Goal: Navigation & Orientation: Find specific page/section

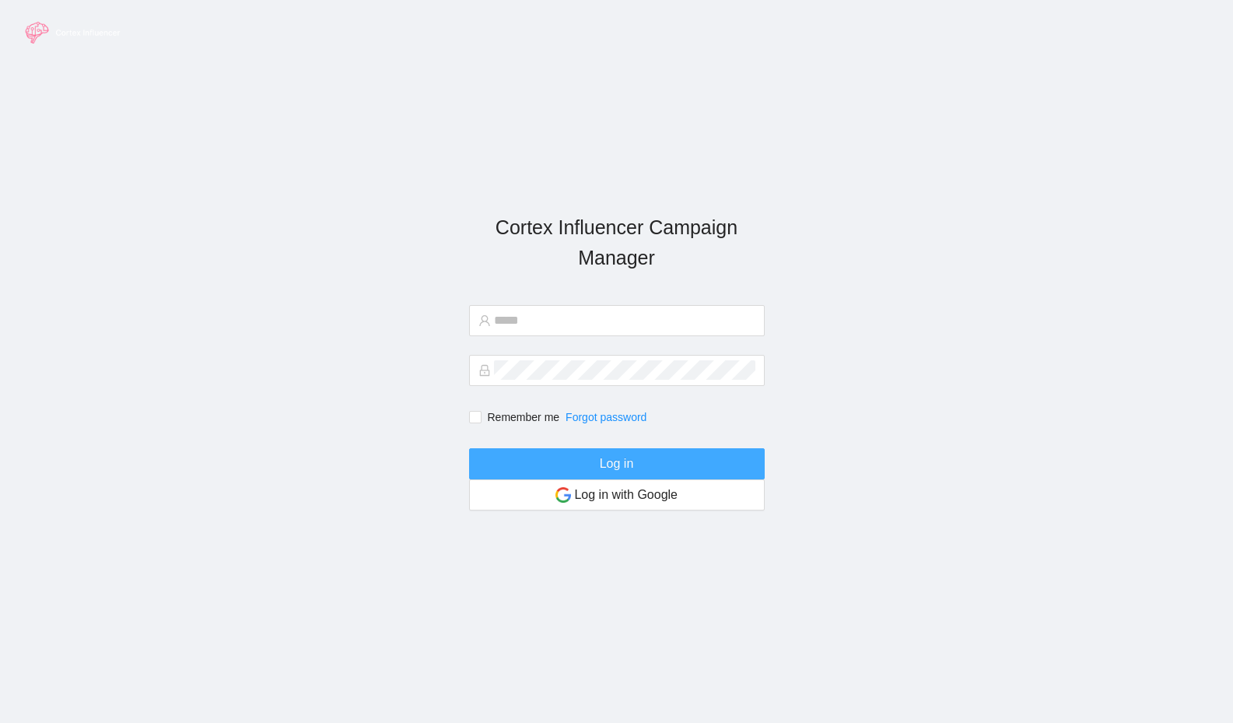
type input "**********"
click at [555, 451] on button "Log in" at bounding box center [617, 463] width 296 height 31
